Goal: Task Accomplishment & Management: Use online tool/utility

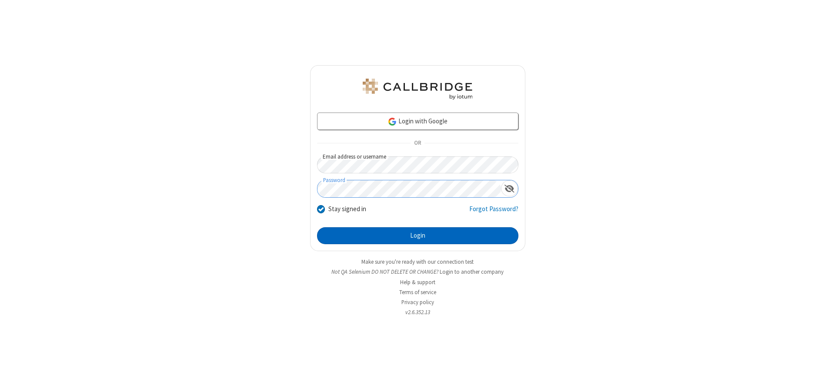
click at [417, 236] on button "Login" at bounding box center [417, 235] width 201 height 17
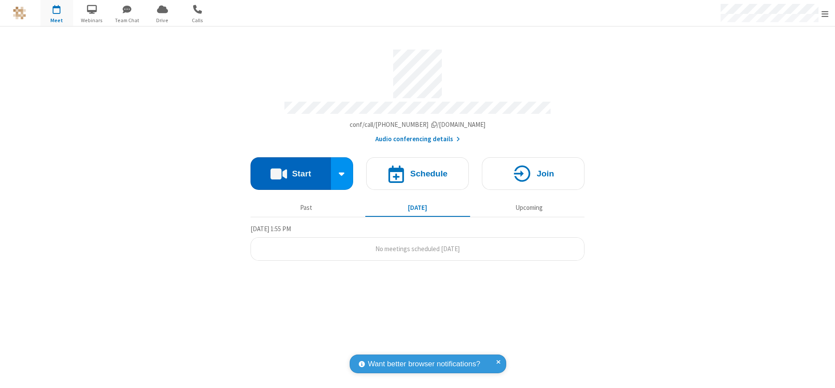
click at [290, 170] on button "Start" at bounding box center [290, 173] width 80 height 33
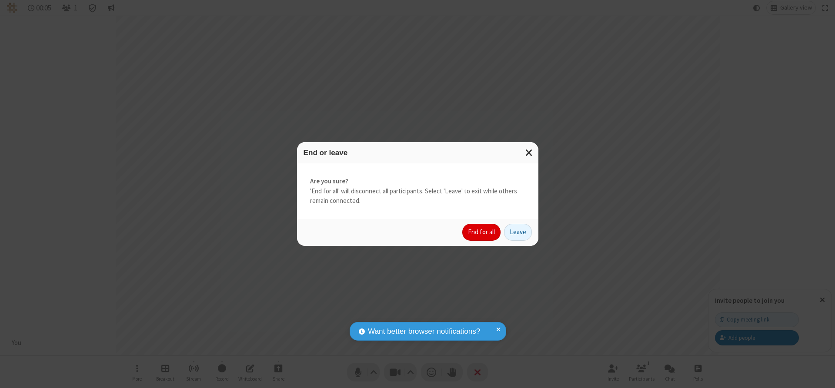
click at [482, 232] on button "End for all" at bounding box center [481, 232] width 38 height 17
